Goal: Transaction & Acquisition: Purchase product/service

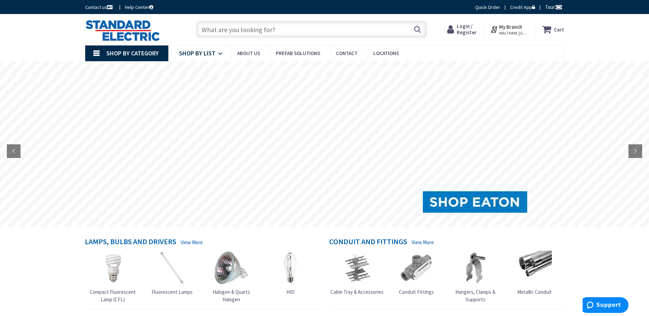
click at [225, 52] on link "Shop By List" at bounding box center [199, 54] width 63 height 16
click at [231, 30] on input "text" at bounding box center [311, 29] width 231 height 17
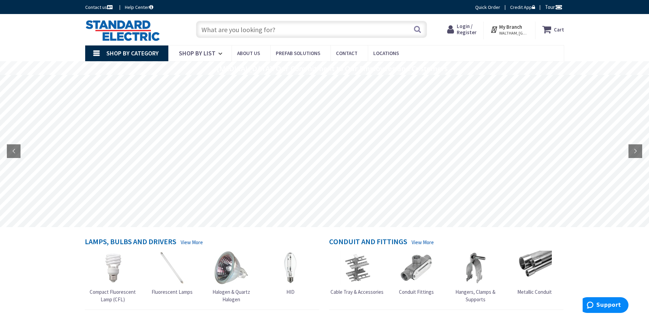
click at [250, 31] on input "text" at bounding box center [311, 29] width 231 height 17
paste input "Data Manager M"
type input "Data Manager M"
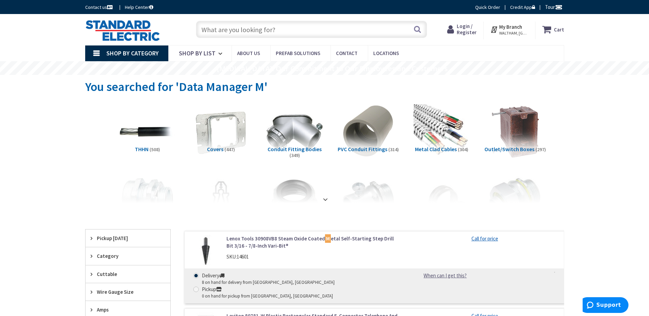
click at [229, 32] on input "text" at bounding box center [311, 29] width 231 height 17
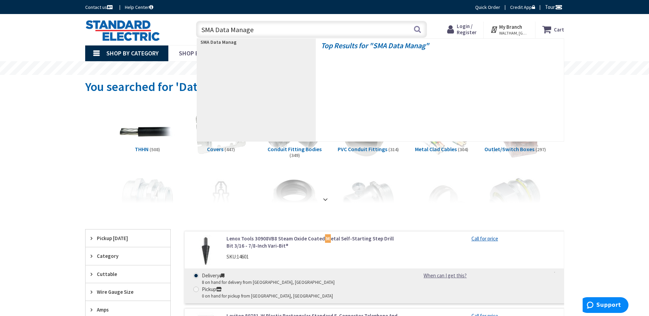
type input "SMA Data Manager"
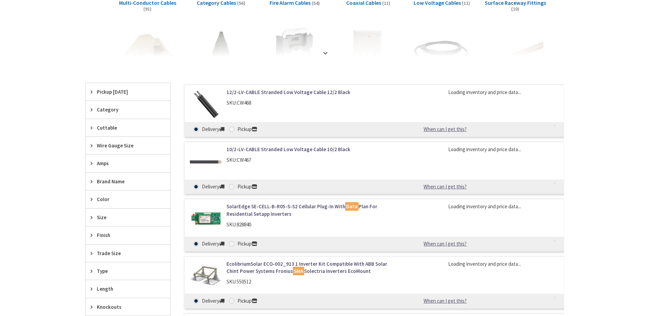
scroll to position [171, 0]
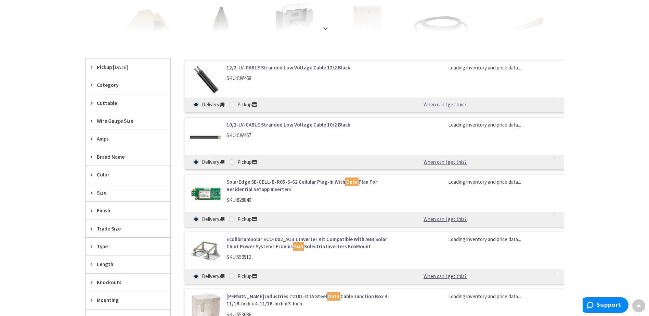
click at [91, 86] on icon at bounding box center [93, 84] width 5 height 5
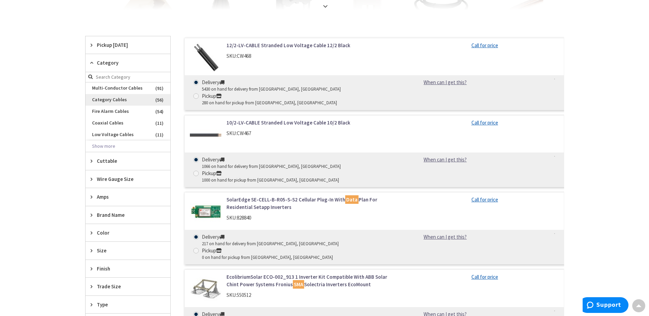
scroll to position [205, 0]
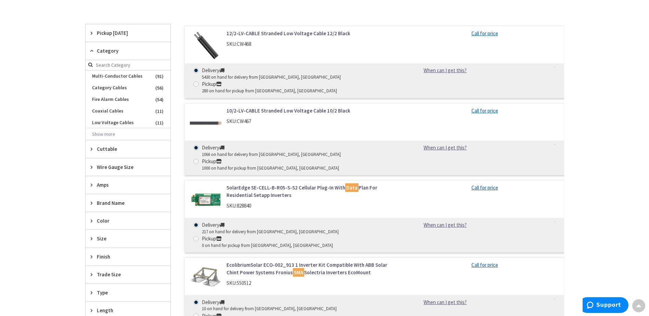
click at [91, 50] on icon at bounding box center [93, 50] width 5 height 5
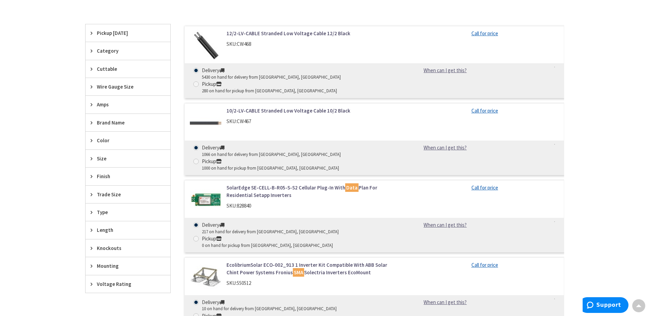
scroll to position [0, 0]
